Goal: Find specific page/section: Find specific page/section

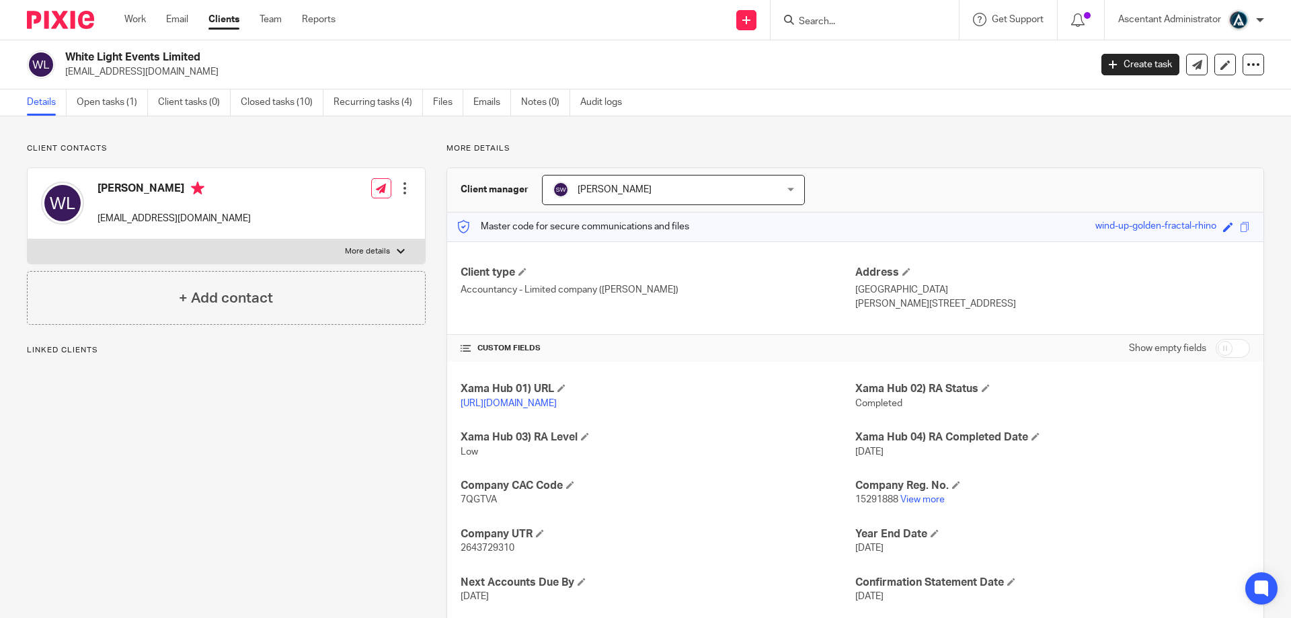
click at [852, 19] on input "Search" at bounding box center [857, 22] width 121 height 12
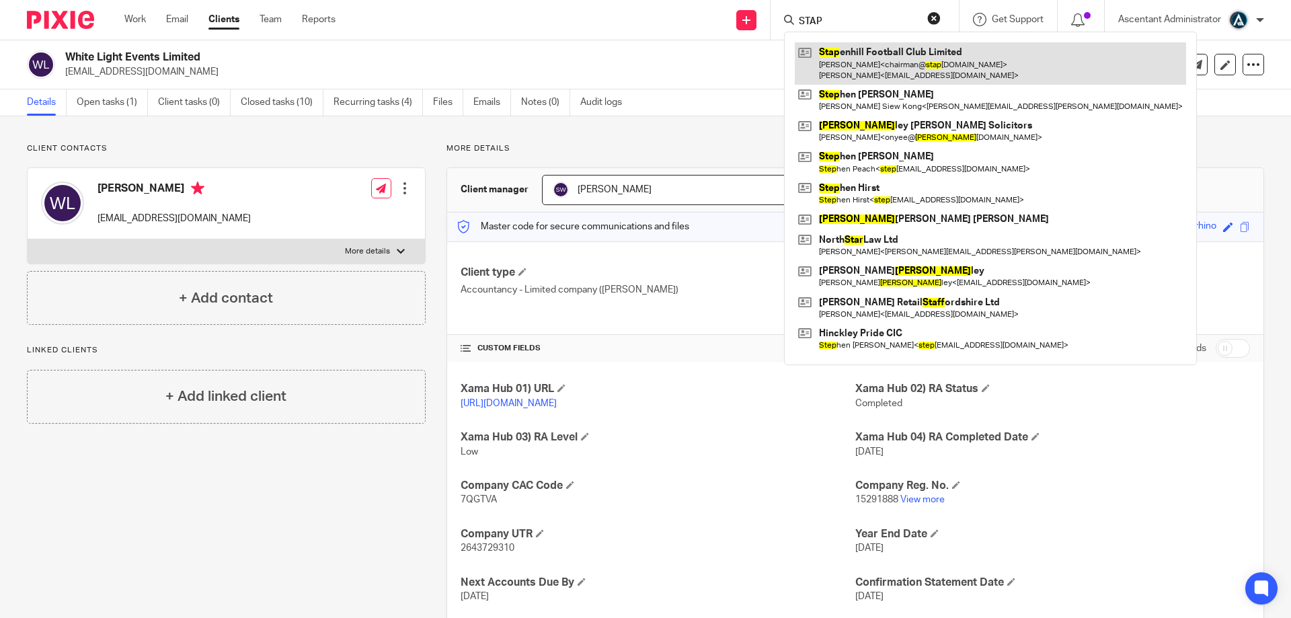
type input "STAP"
click at [899, 58] on link at bounding box center [989, 63] width 391 height 42
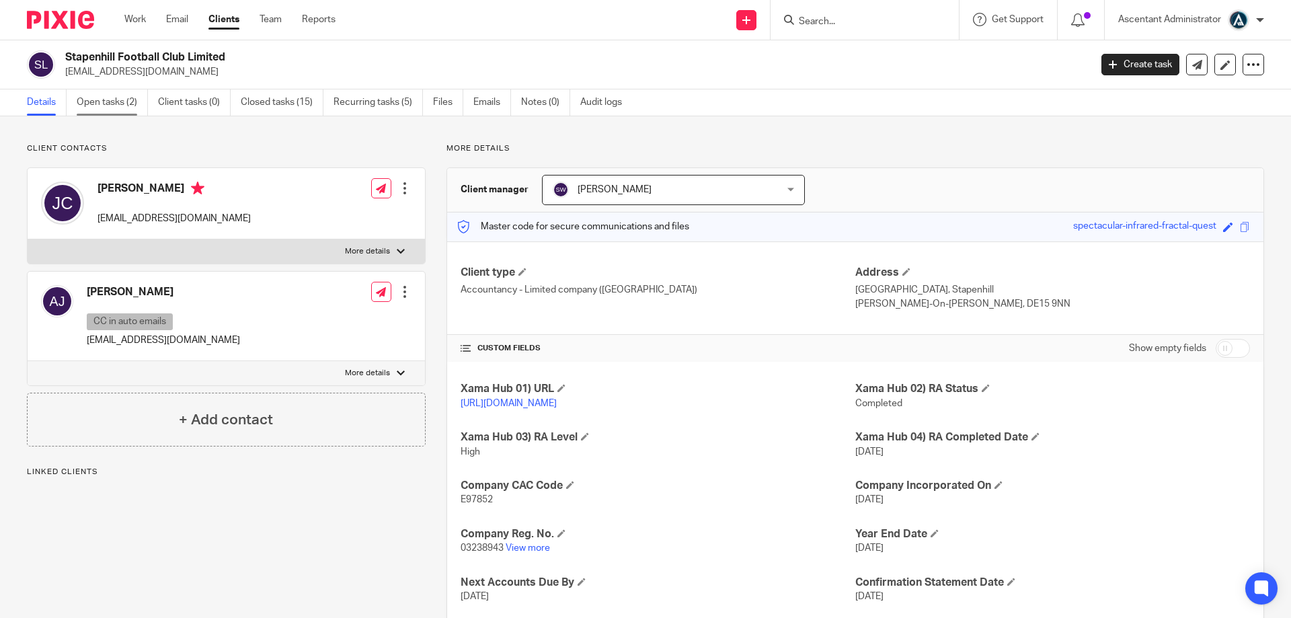
click at [125, 109] on link "Open tasks (2)" at bounding box center [112, 102] width 71 height 26
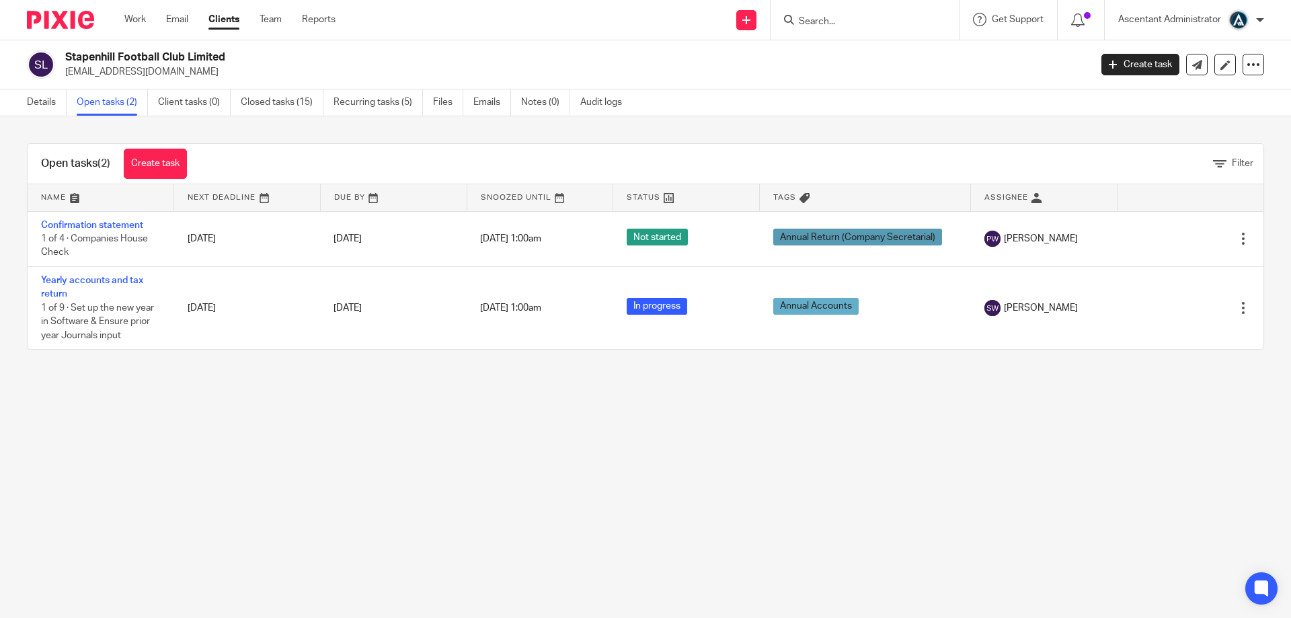
click at [389, 617] on main "Stapenhill Football Club Limited chairman@stapenhillswans.com Create task Updat…" at bounding box center [645, 309] width 1291 height 618
